Goal: Transaction & Acquisition: Purchase product/service

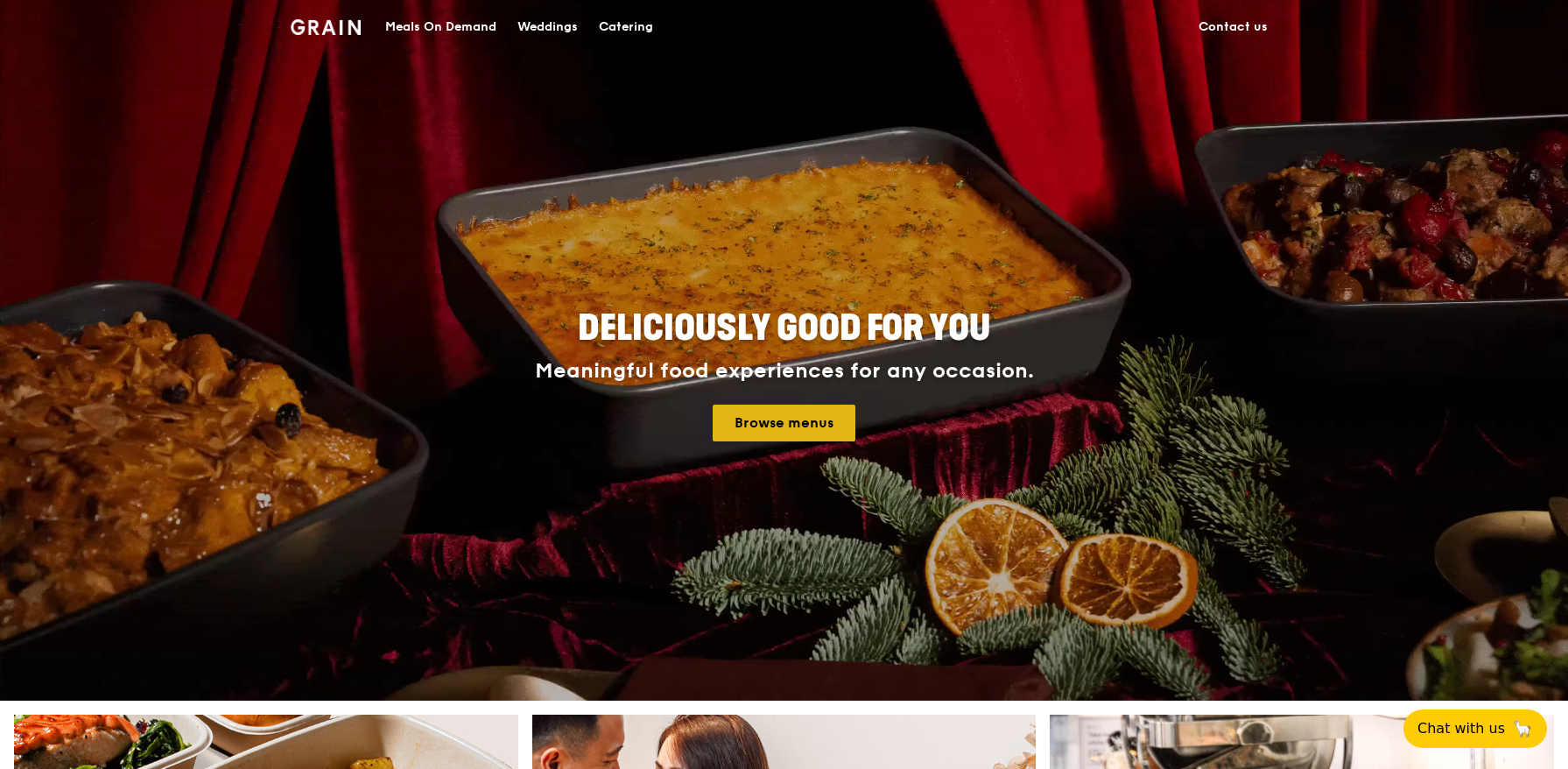
click at [800, 416] on link "Browse menus" at bounding box center [783, 423] width 142 height 37
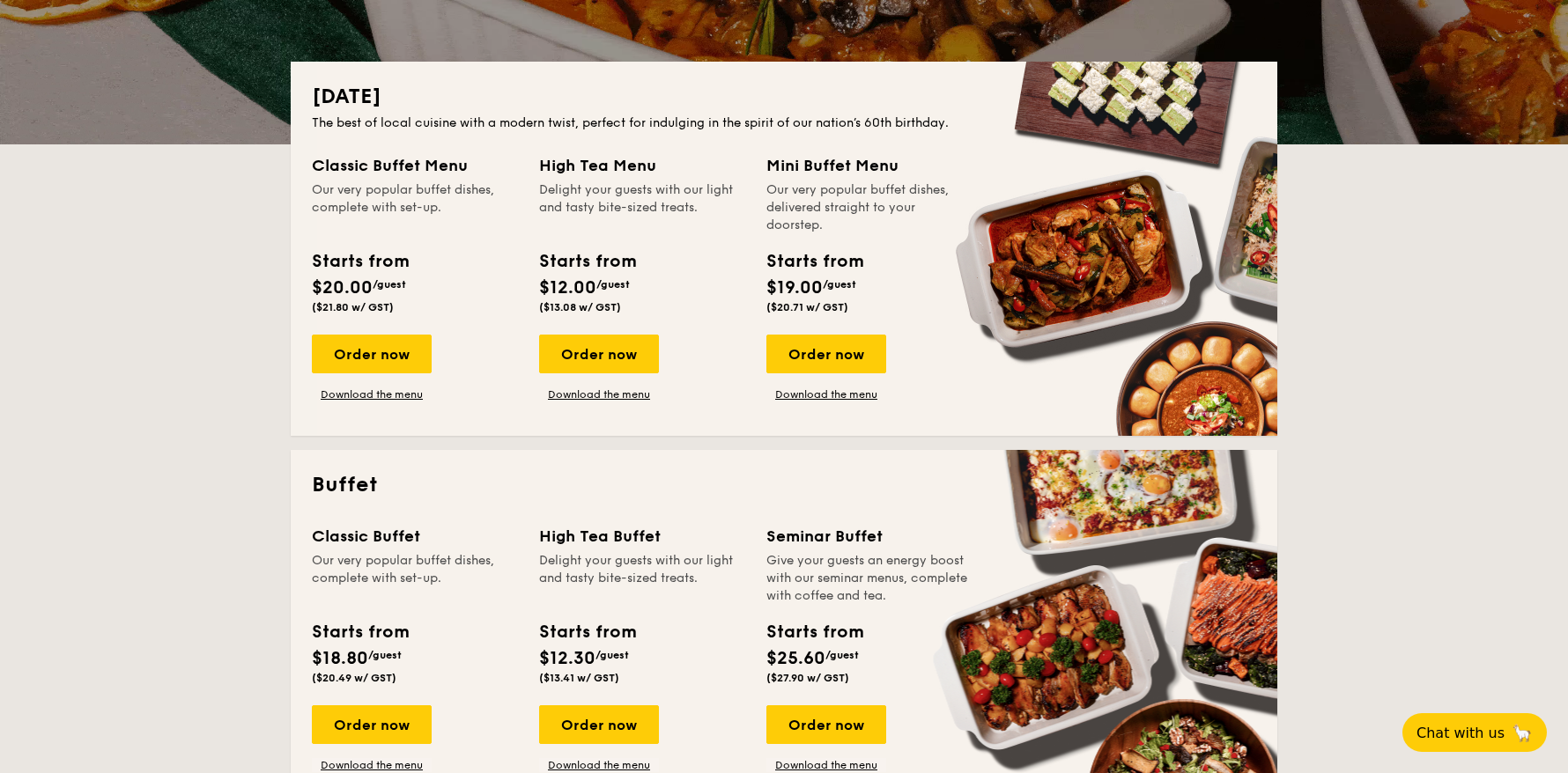
scroll to position [352, 0]
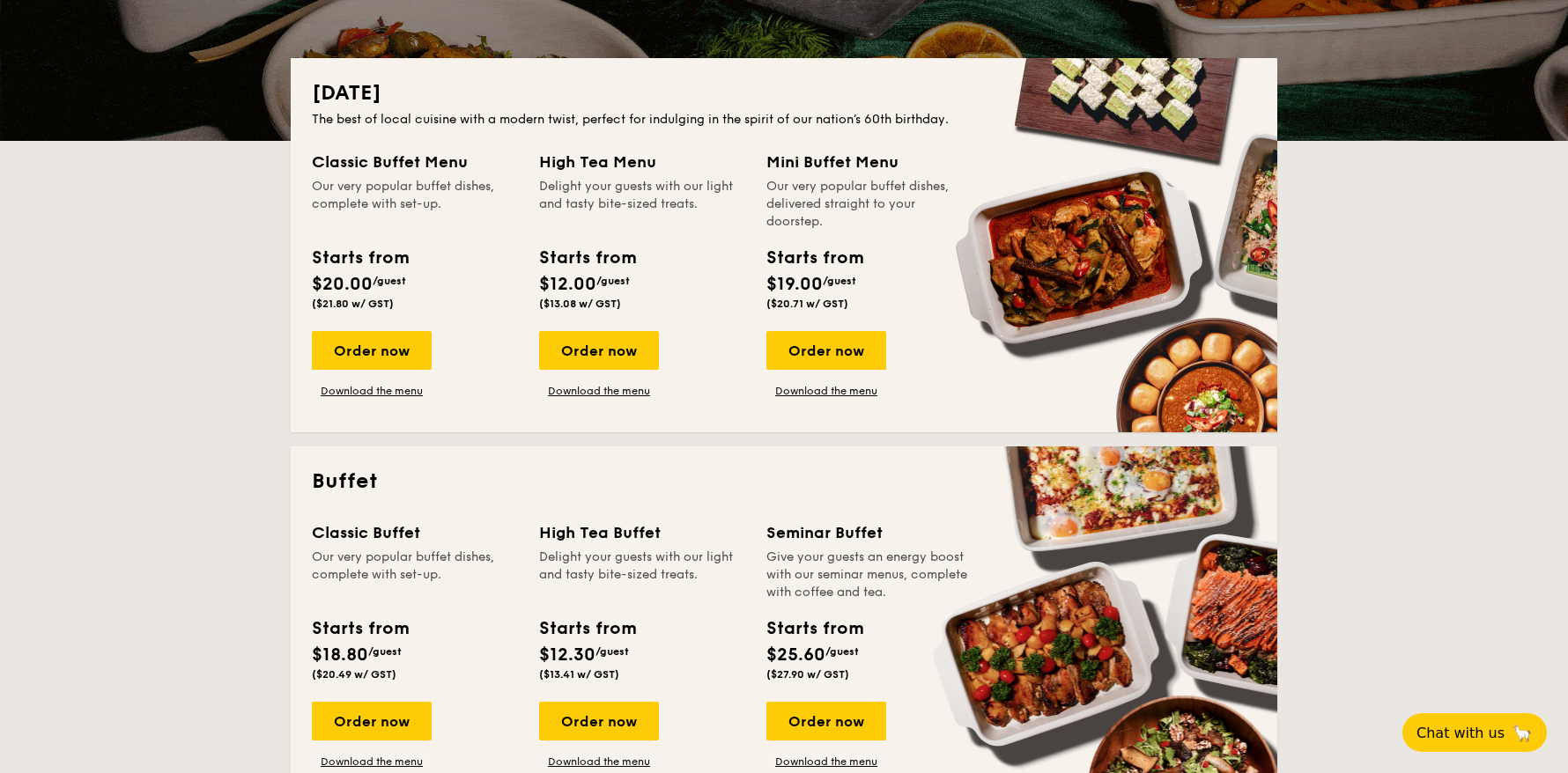
click at [408, 404] on div "Classic Buffet Menu Our very popular buffet dishes, complete with set-up. Start…" at bounding box center [784, 280] width 944 height 261
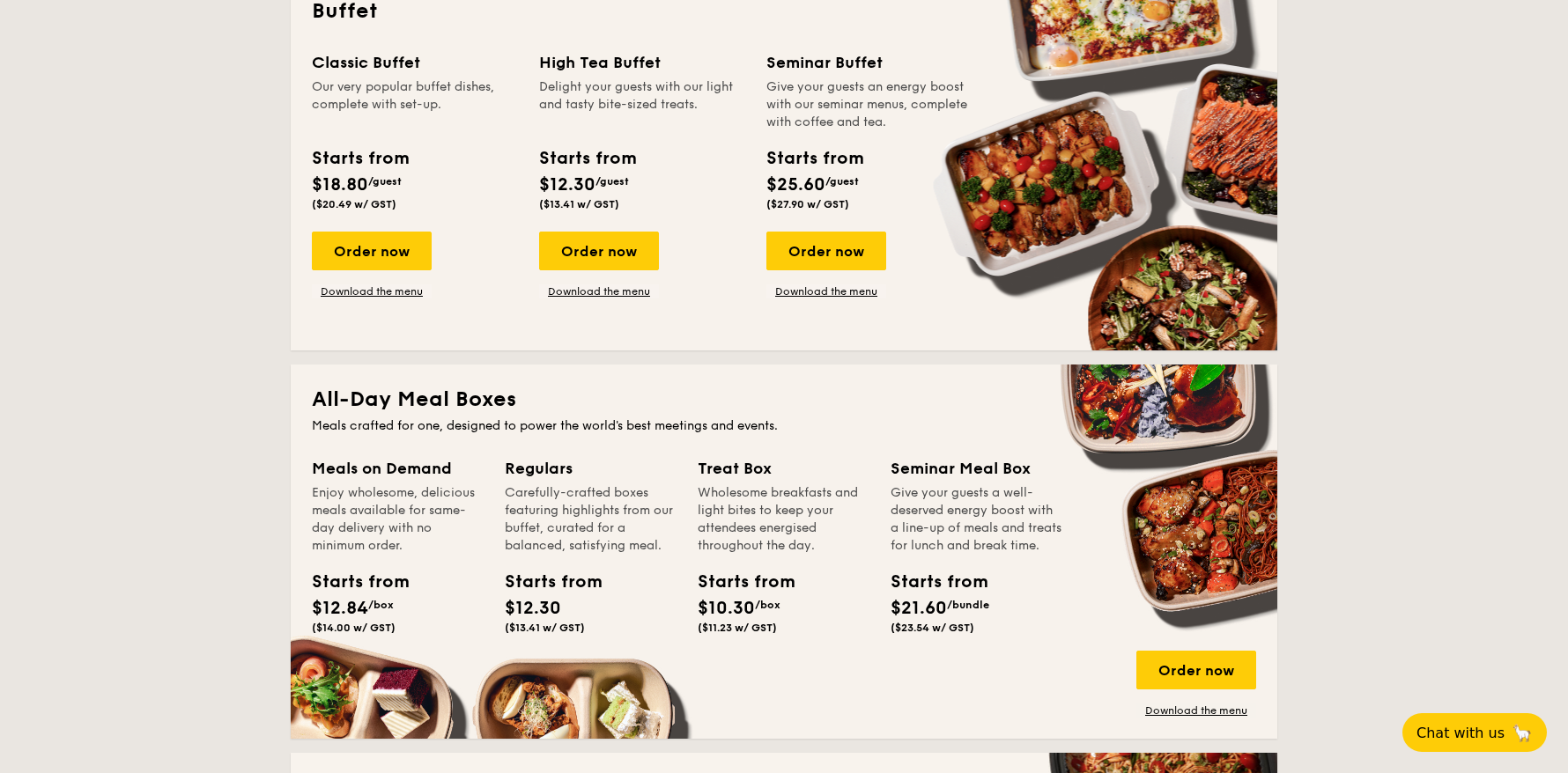
scroll to position [705, 0]
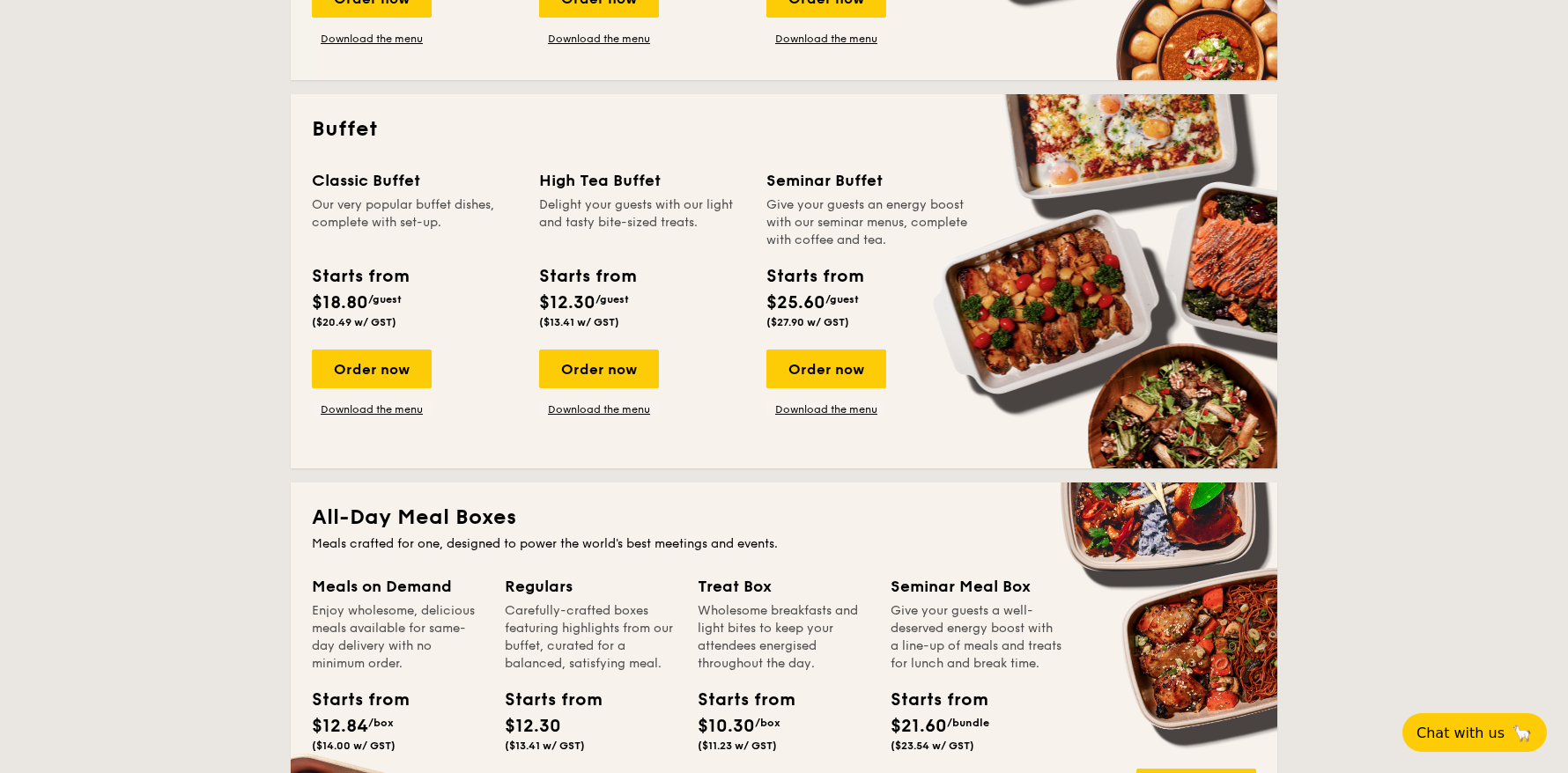
drag, startPoint x: 117, startPoint y: 549, endPoint x: 145, endPoint y: 562, distance: 30.9
